Goal: Task Accomplishment & Management: Use online tool/utility

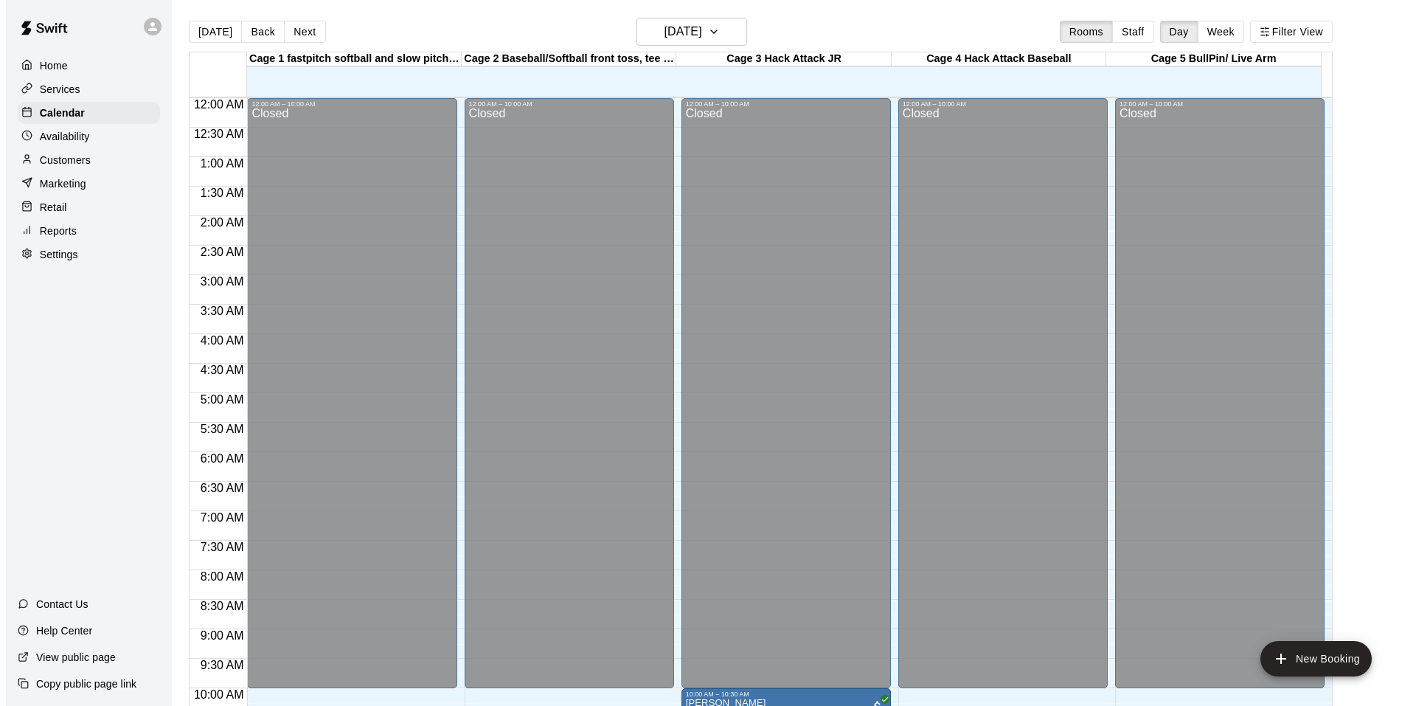
scroll to position [747, 0]
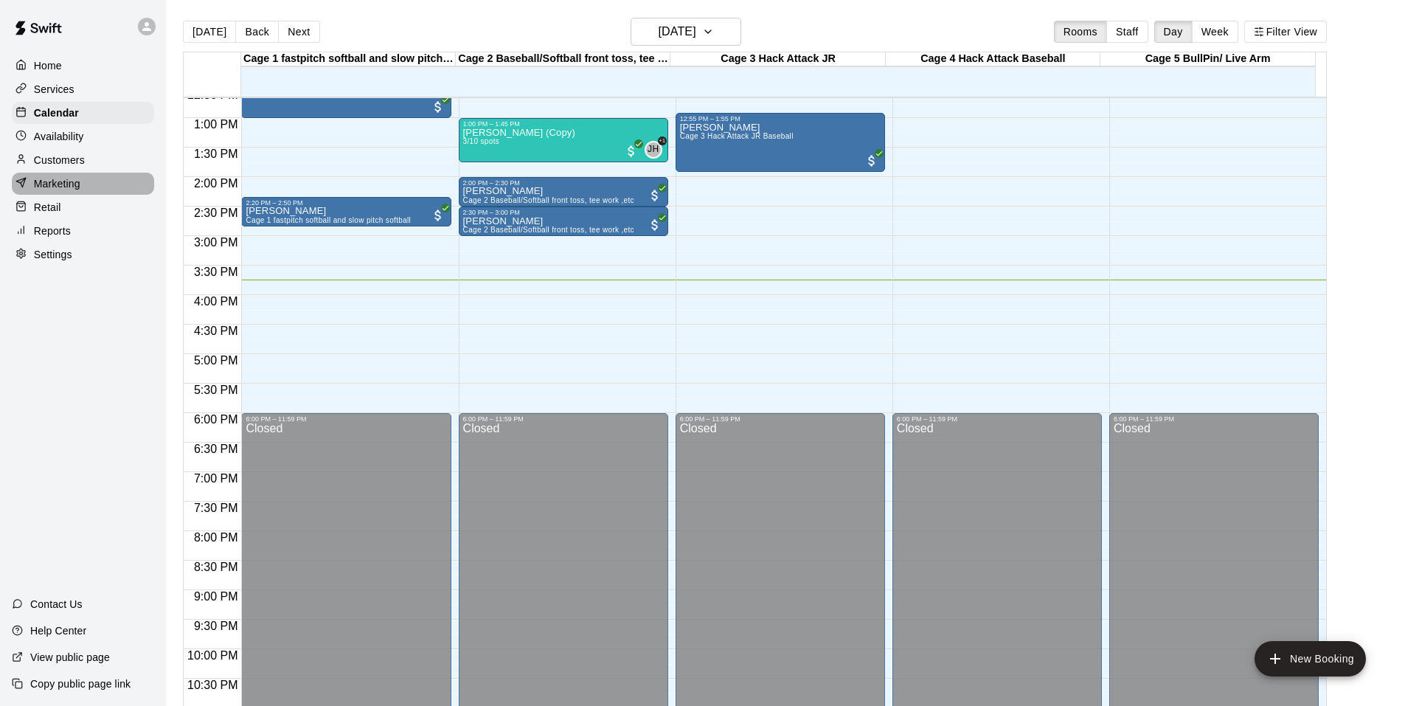
click at [61, 191] on p "Marketing" at bounding box center [57, 183] width 46 height 15
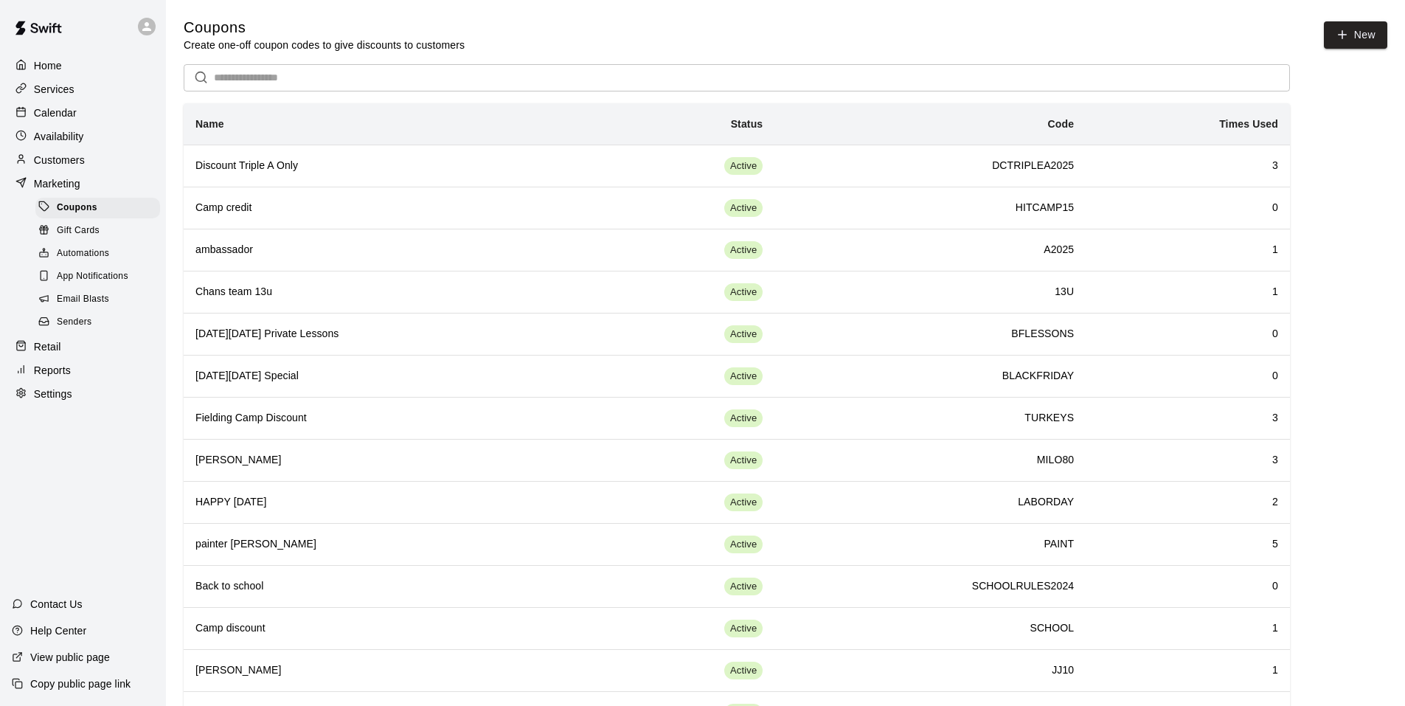
click at [103, 305] on span "Email Blasts" at bounding box center [83, 299] width 52 height 15
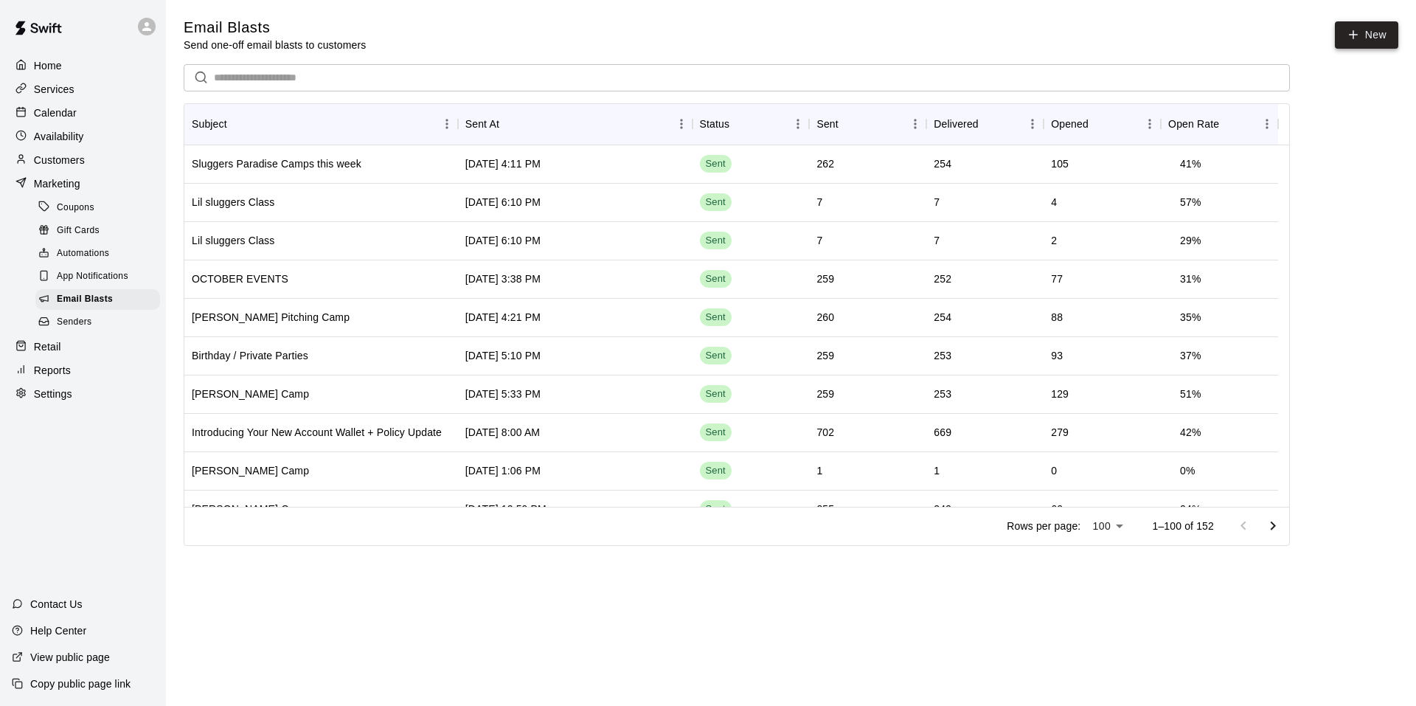
click at [1344, 35] on link "New" at bounding box center [1366, 34] width 63 height 27
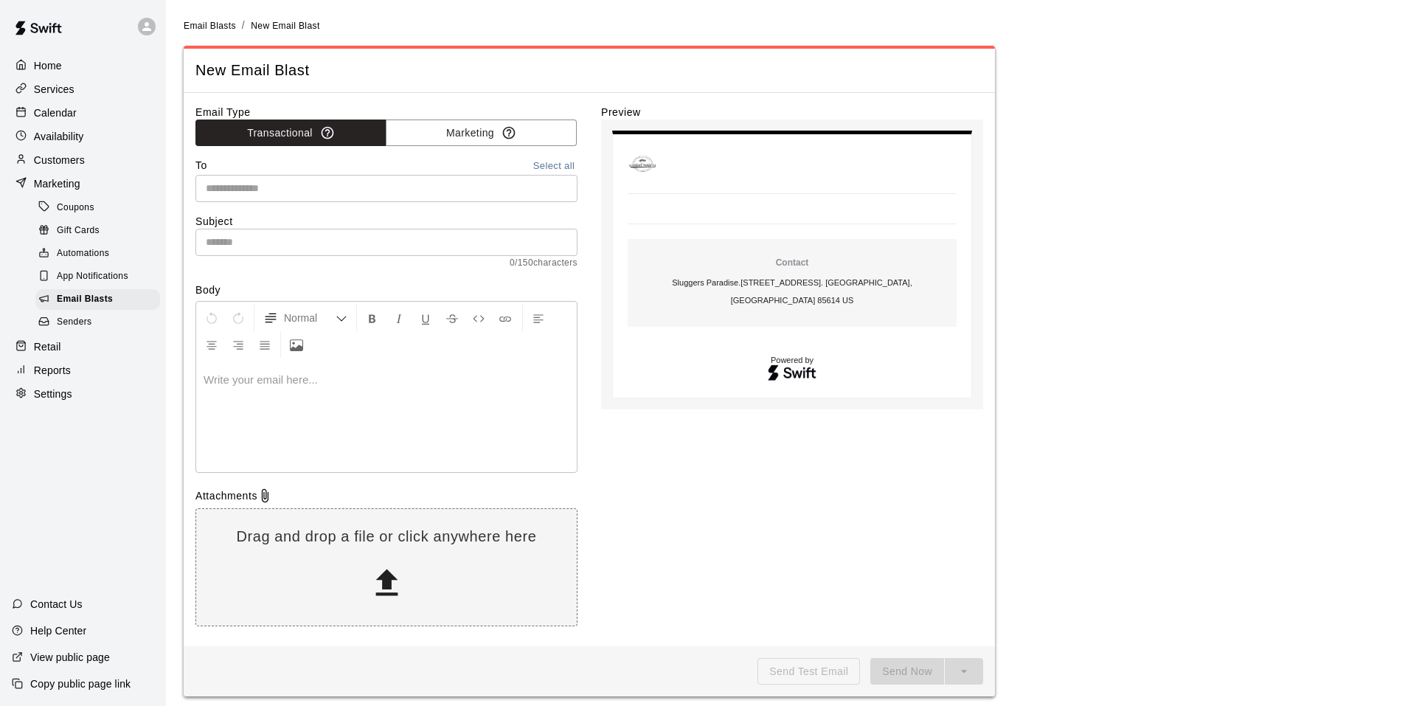
scroll to position [8, 0]
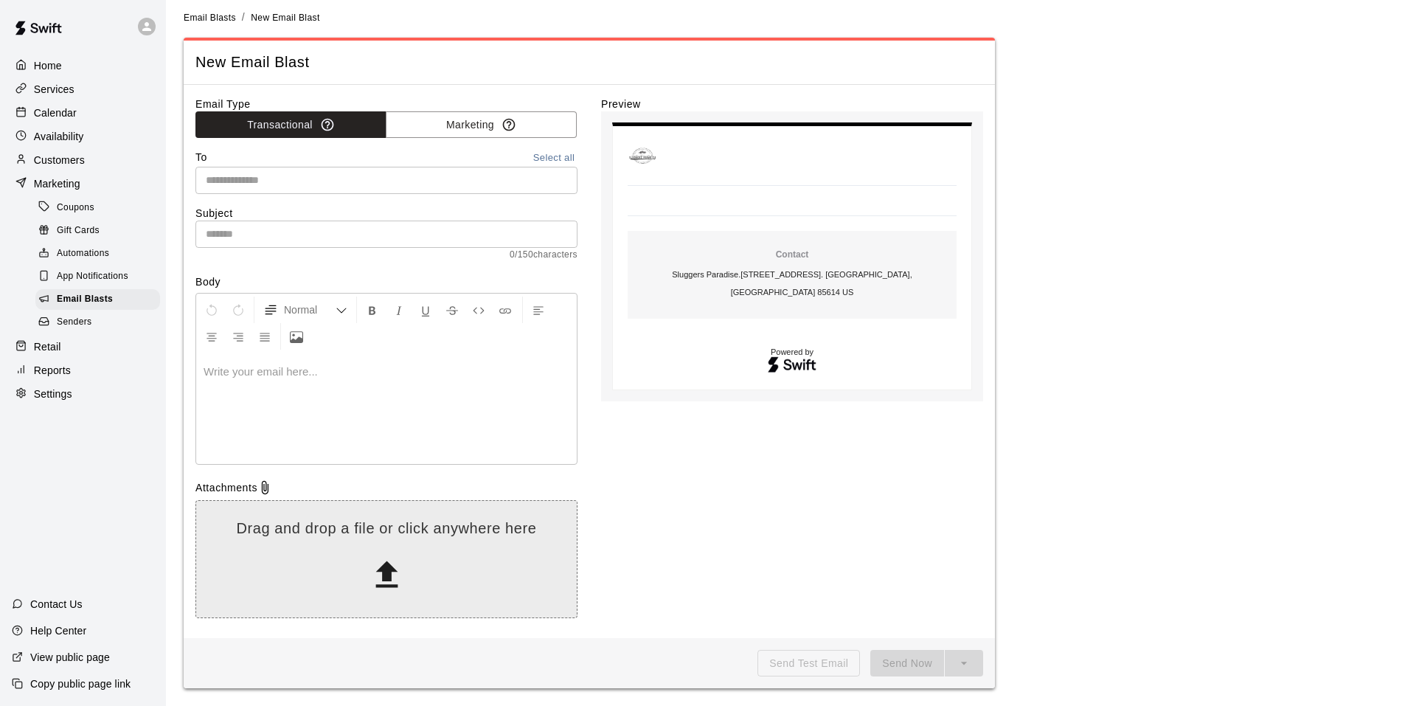
click at [384, 561] on icon at bounding box center [387, 575] width 38 height 38
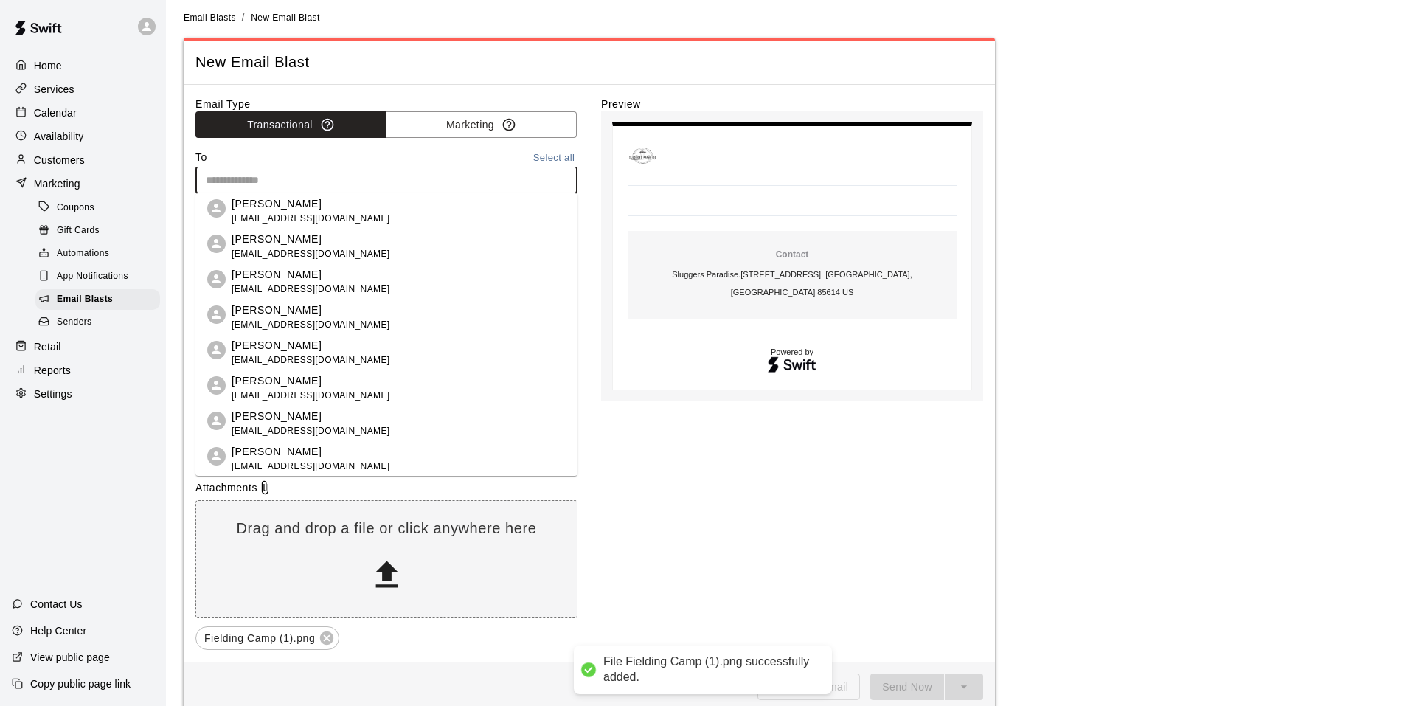
click at [233, 178] on input "text" at bounding box center [385, 180] width 371 height 18
click at [543, 128] on button "Marketing" at bounding box center [481, 124] width 191 height 27
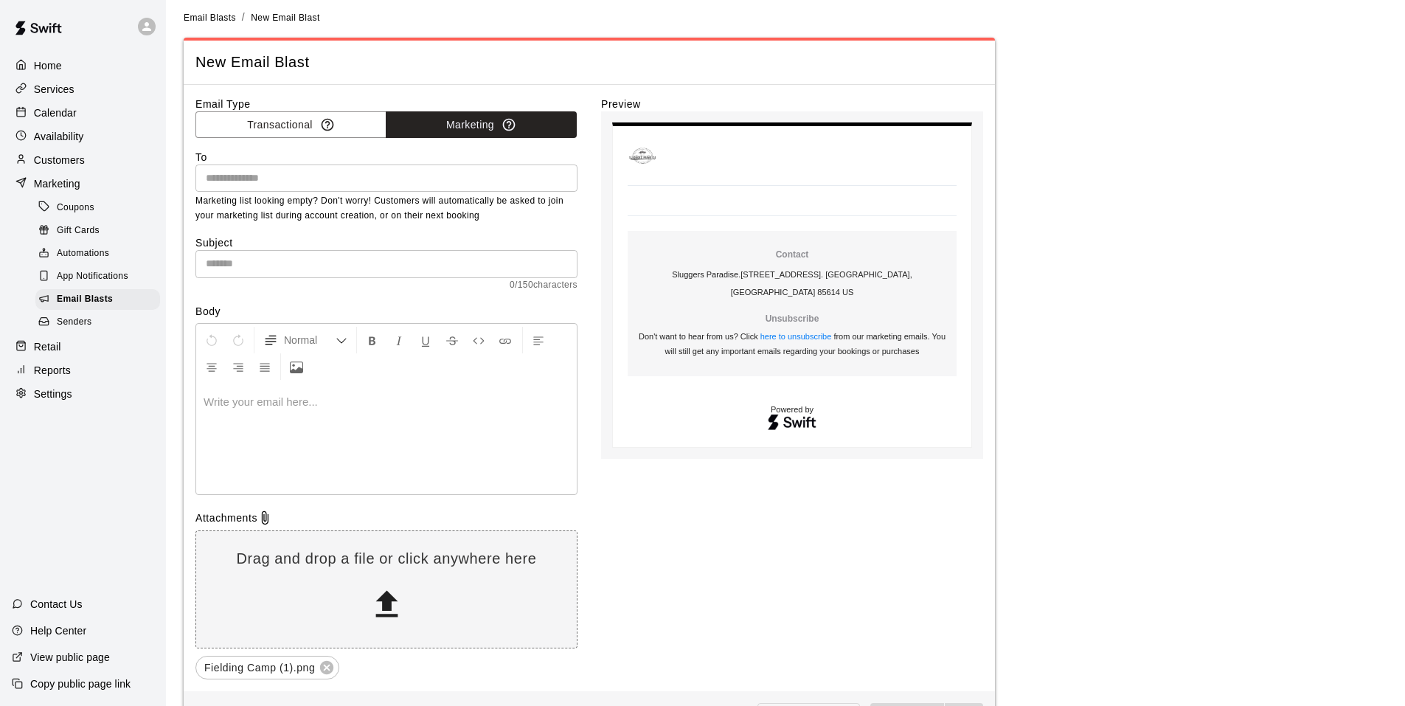
click at [479, 176] on input "text" at bounding box center [385, 178] width 371 height 18
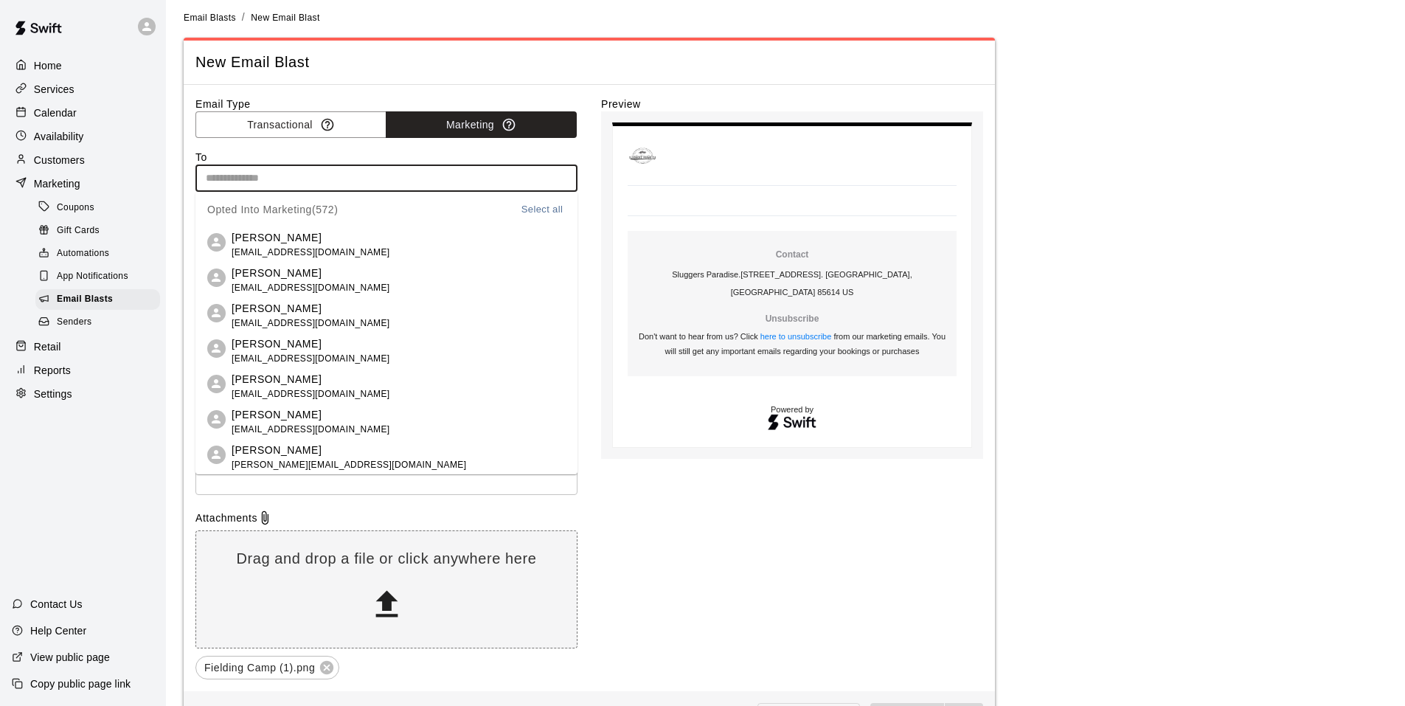
click at [546, 209] on button "Select all" at bounding box center [541, 209] width 47 height 17
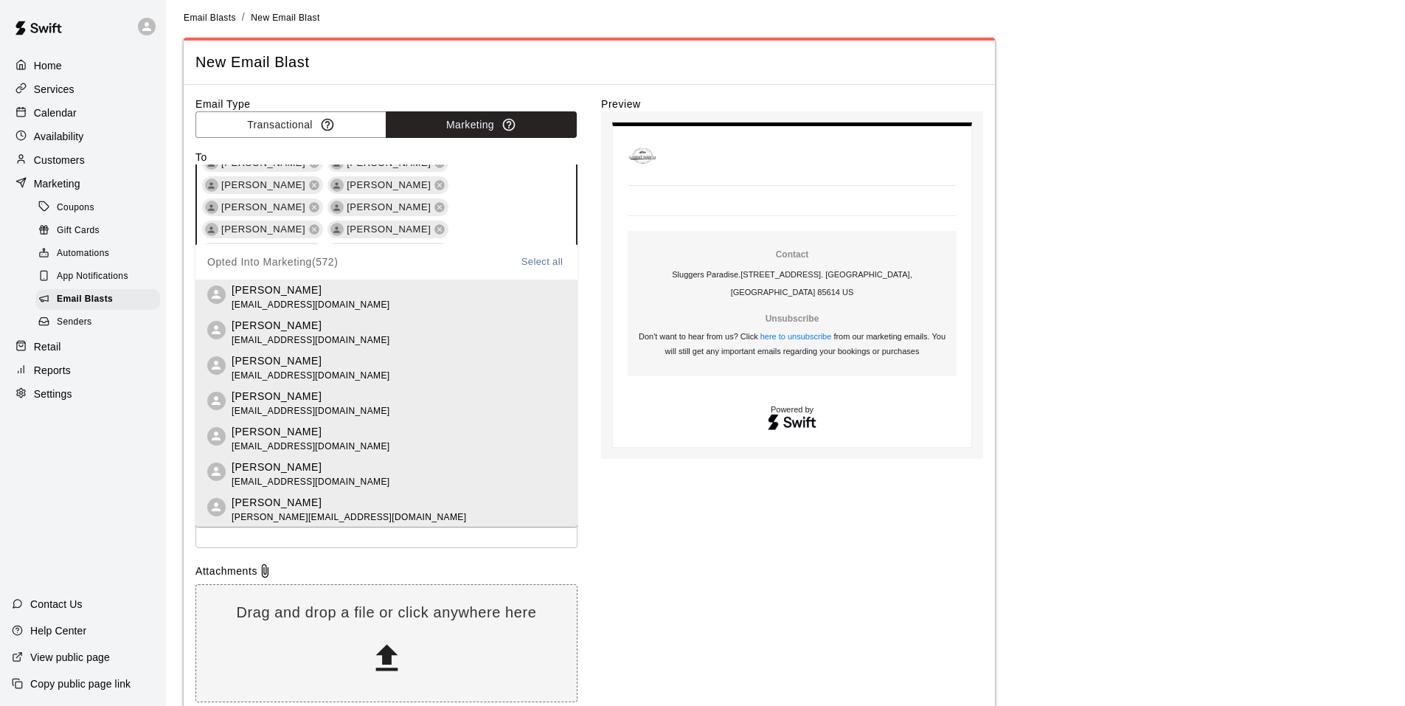
click at [588, 214] on div "Email Type Transactional Marketing To [PERSON_NAME] [PERSON_NAME] [PERSON_NAME]…" at bounding box center [589, 415] width 788 height 636
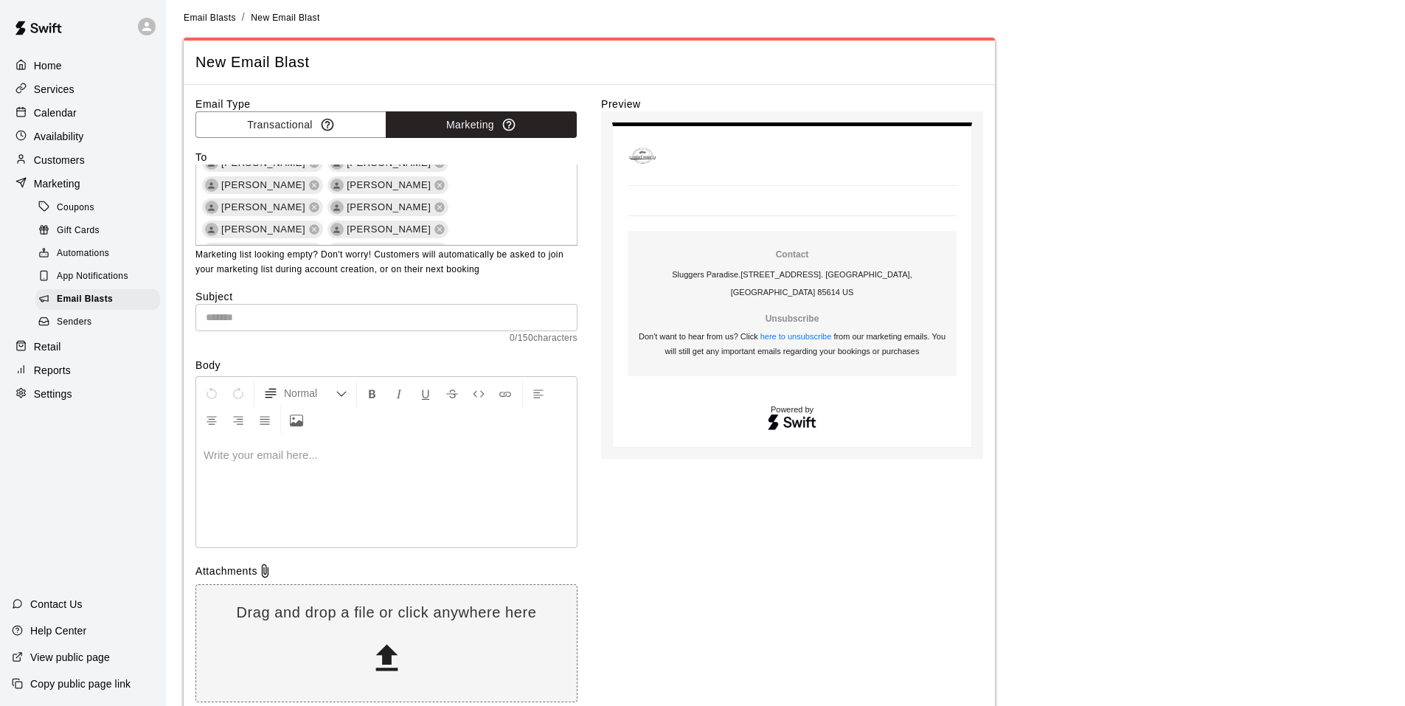
scroll to position [4729, 0]
click at [334, 313] on input "text" at bounding box center [386, 317] width 382 height 27
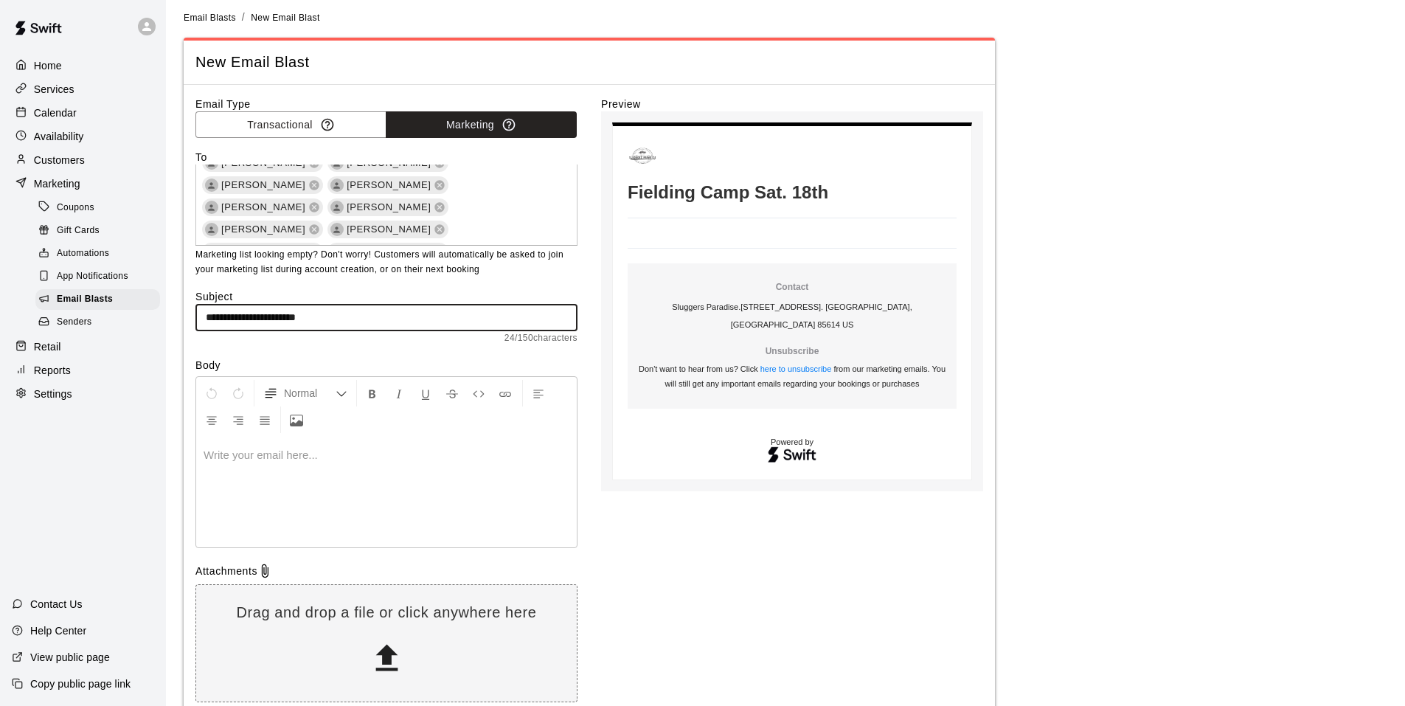
type input "**********"
click at [221, 454] on p at bounding box center [387, 455] width 366 height 15
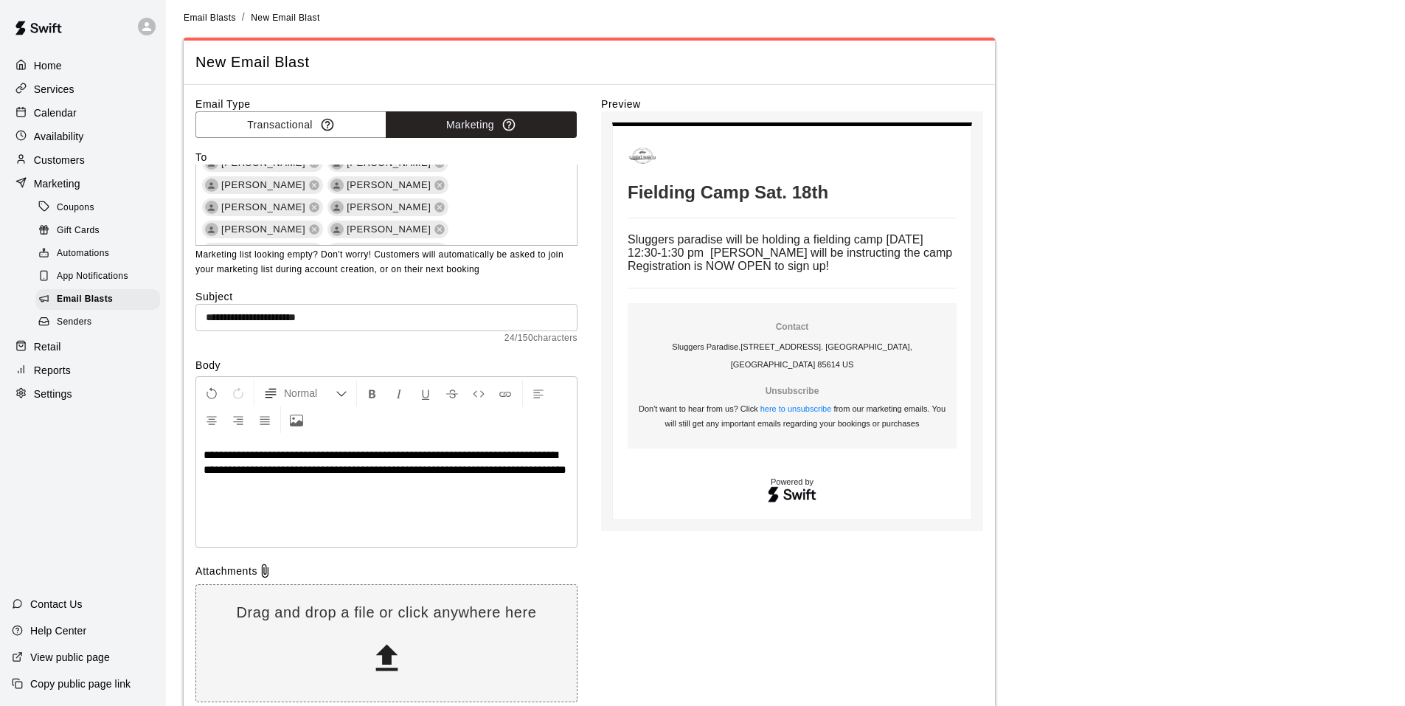
click at [254, 454] on span "**********" at bounding box center [385, 462] width 363 height 26
click at [344, 502] on div "**********" at bounding box center [386, 492] width 381 height 111
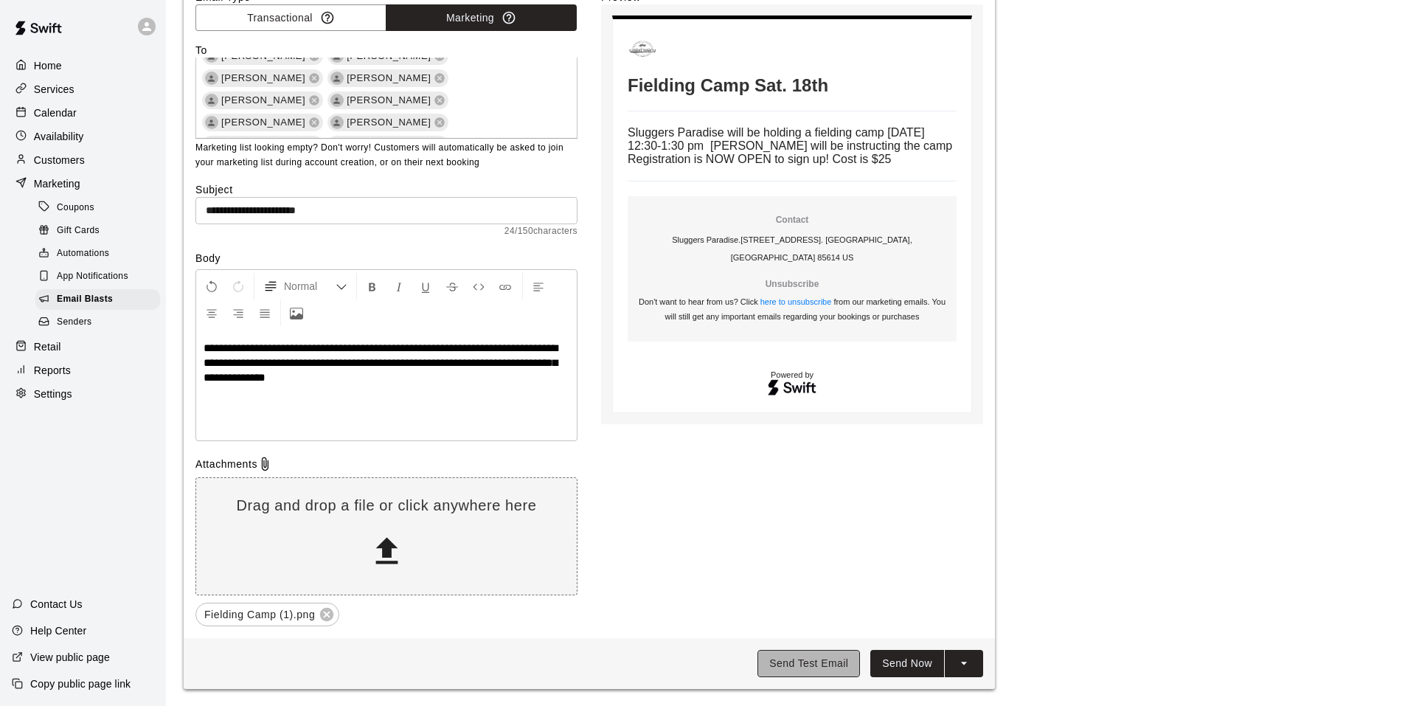
click at [816, 664] on button "Send Test Email" at bounding box center [808, 663] width 103 height 27
click at [885, 656] on button "Send Now" at bounding box center [907, 663] width 74 height 27
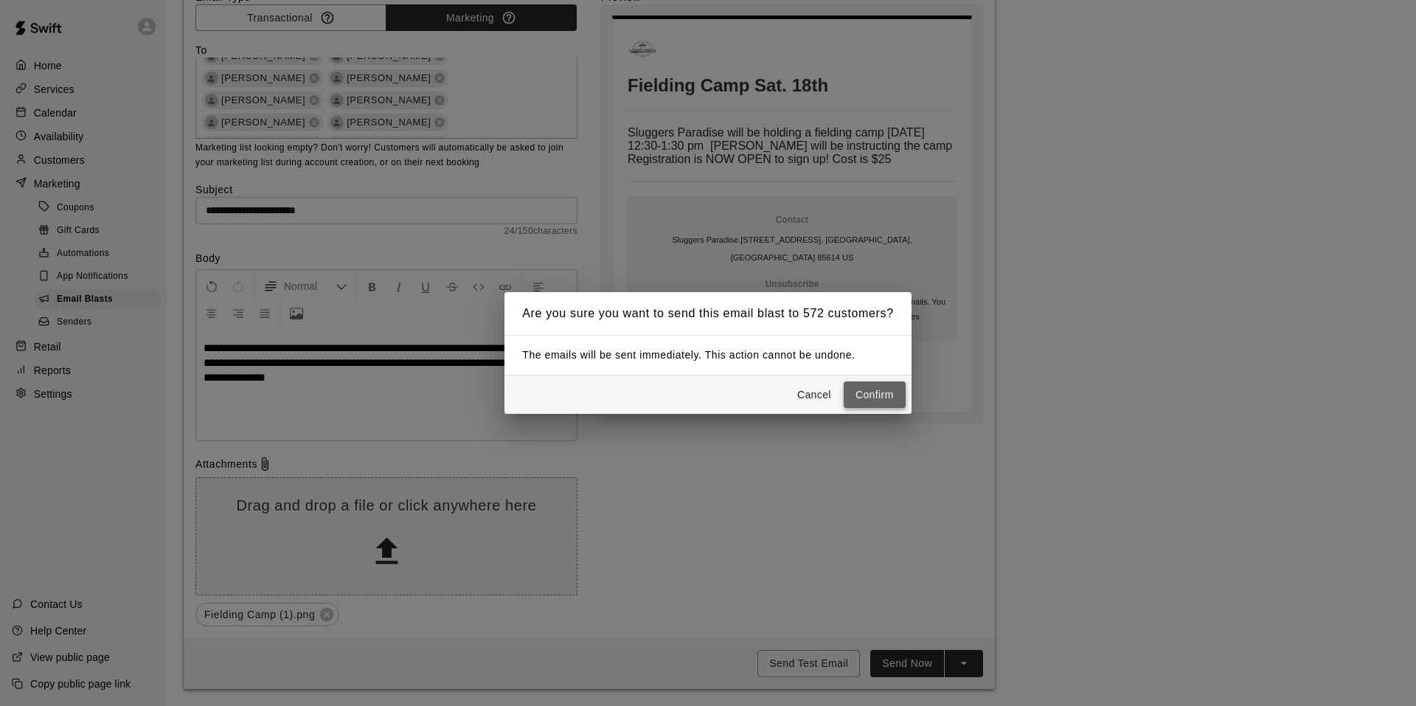
click at [866, 395] on button "Confirm" at bounding box center [875, 394] width 62 height 27
click at [861, 394] on button "Confirm" at bounding box center [875, 394] width 62 height 27
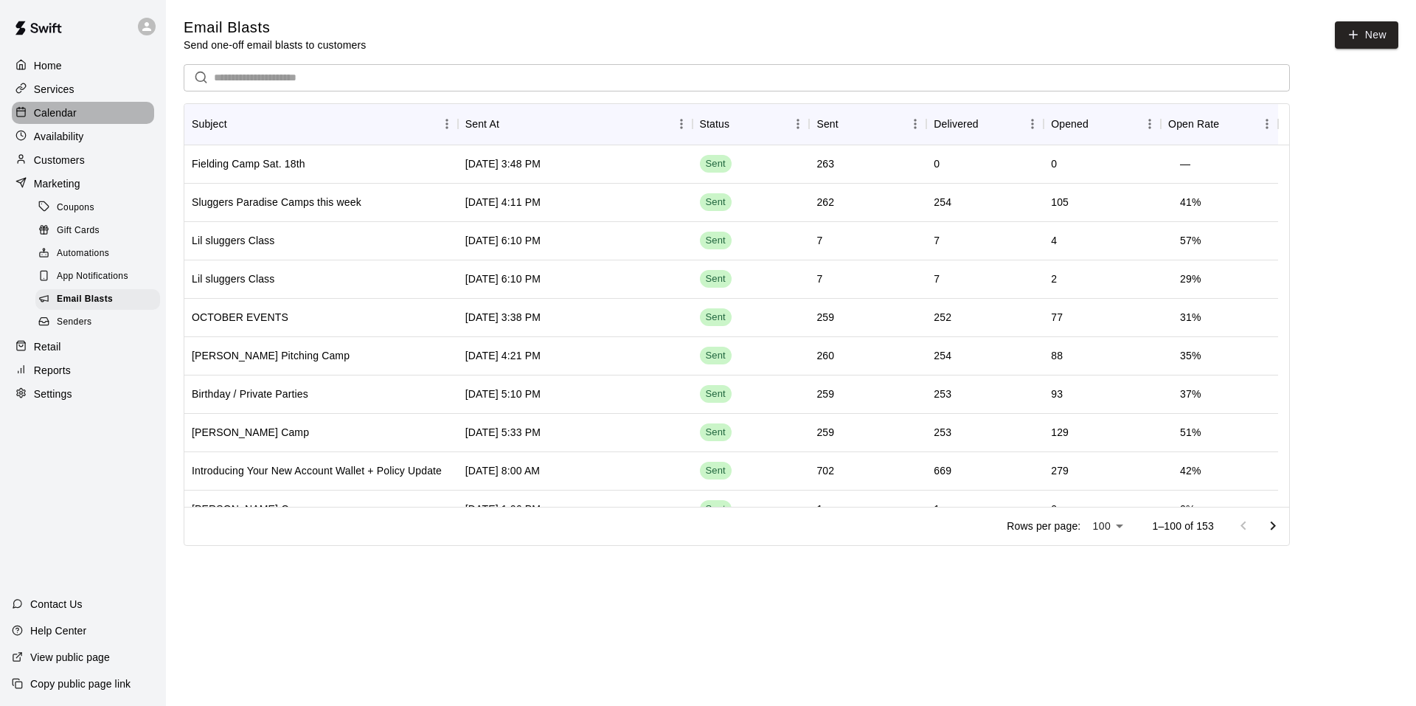
click at [43, 111] on p "Calendar" at bounding box center [55, 112] width 43 height 15
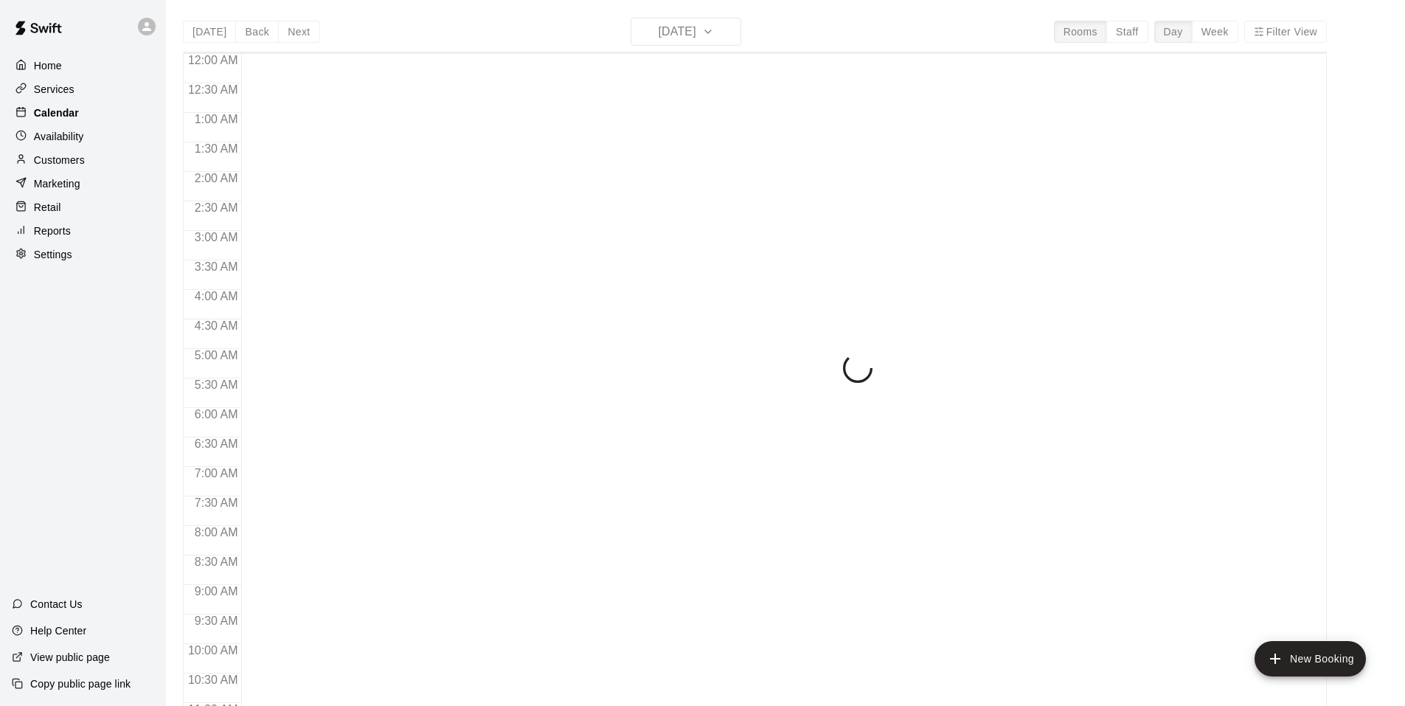
scroll to position [747, 0]
